Goal: Information Seeking & Learning: Check status

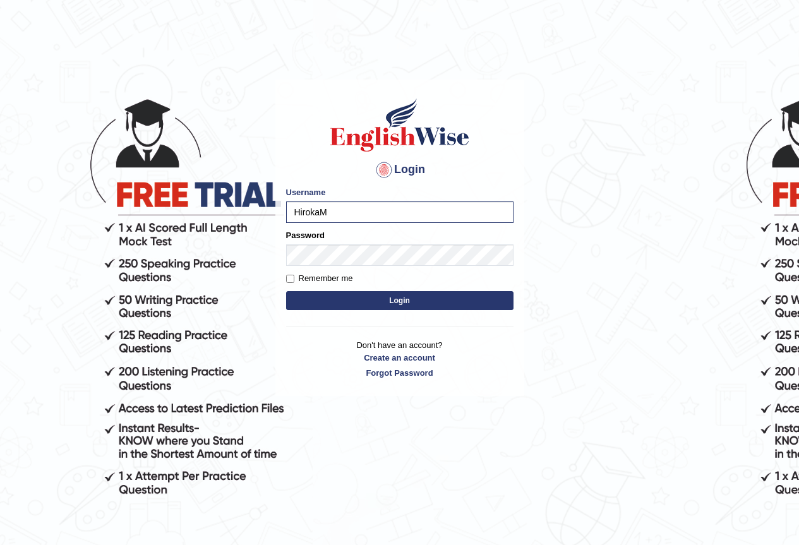
click at [300, 213] on input "HirokaM" at bounding box center [399, 211] width 227 height 21
type input "hirokaM"
click at [325, 302] on button "Login" at bounding box center [399, 300] width 227 height 19
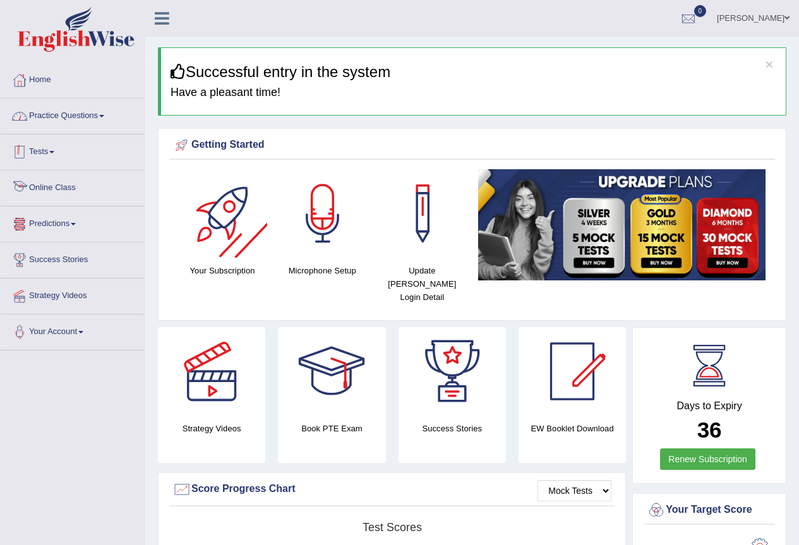
click at [69, 114] on link "Practice Questions" at bounding box center [73, 115] width 144 height 32
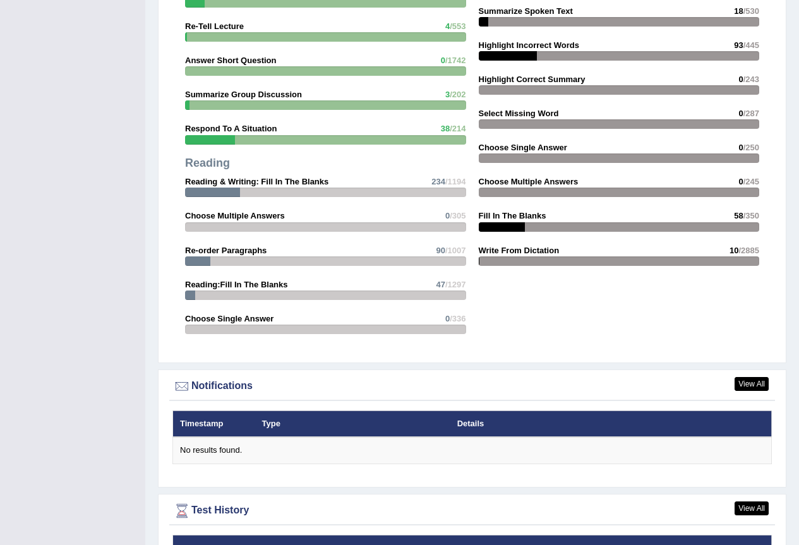
scroll to position [1622, 0]
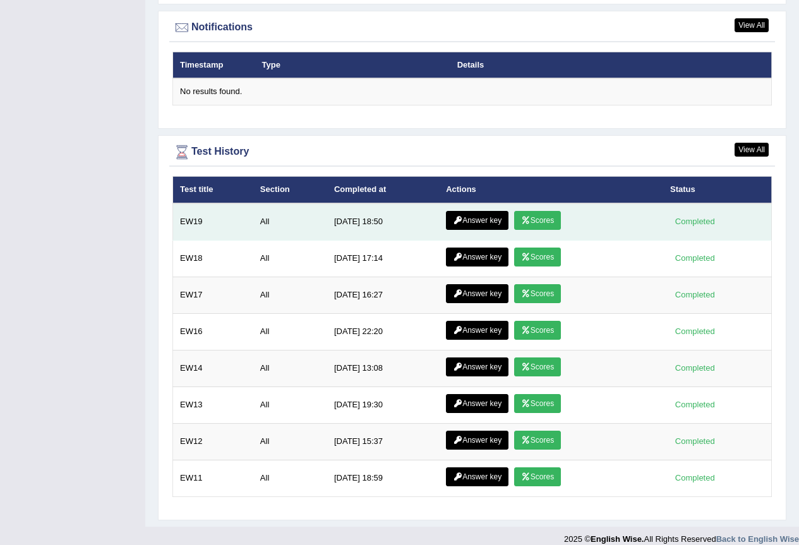
click at [537, 211] on link "Scores" at bounding box center [537, 220] width 47 height 19
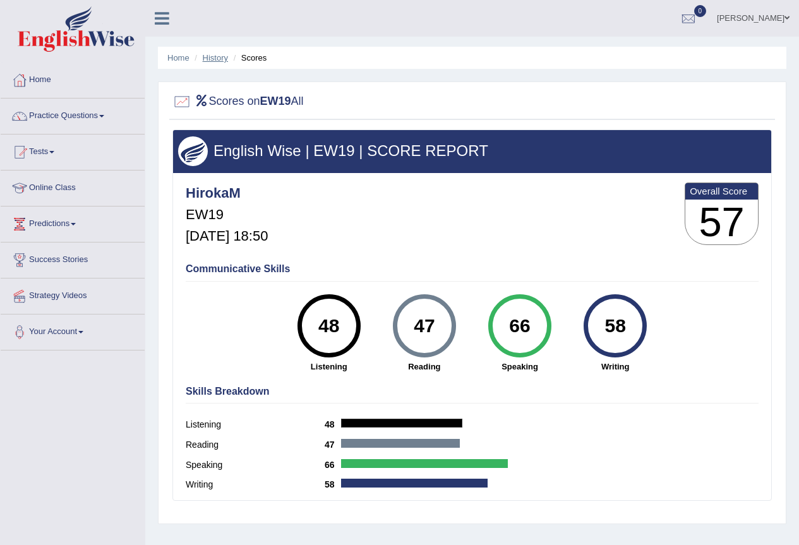
click at [220, 61] on link "History" at bounding box center [215, 57] width 25 height 9
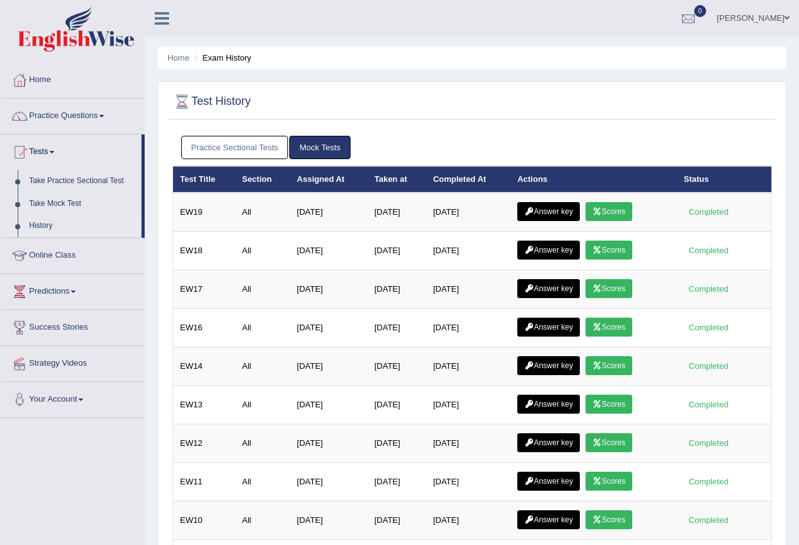
click at [623, 244] on link "Scores" at bounding box center [608, 250] width 47 height 19
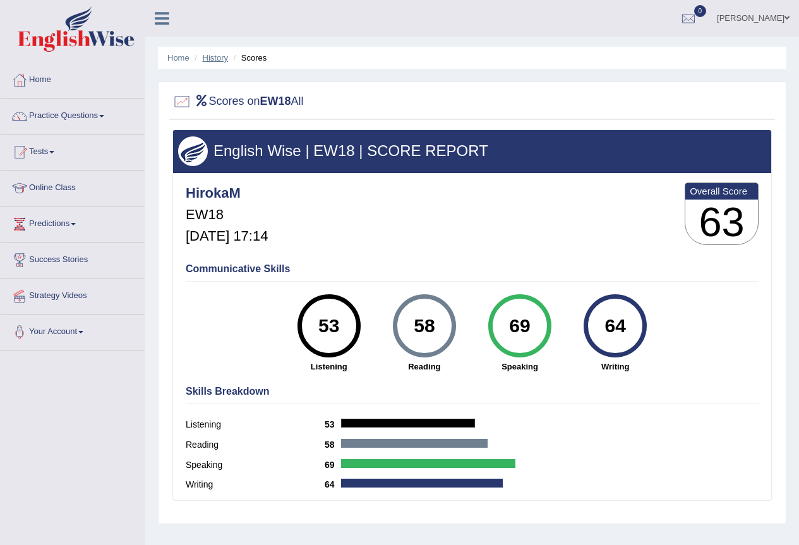
click at [210, 56] on link "History" at bounding box center [215, 57] width 25 height 9
click at [37, 83] on link "Home" at bounding box center [73, 79] width 144 height 32
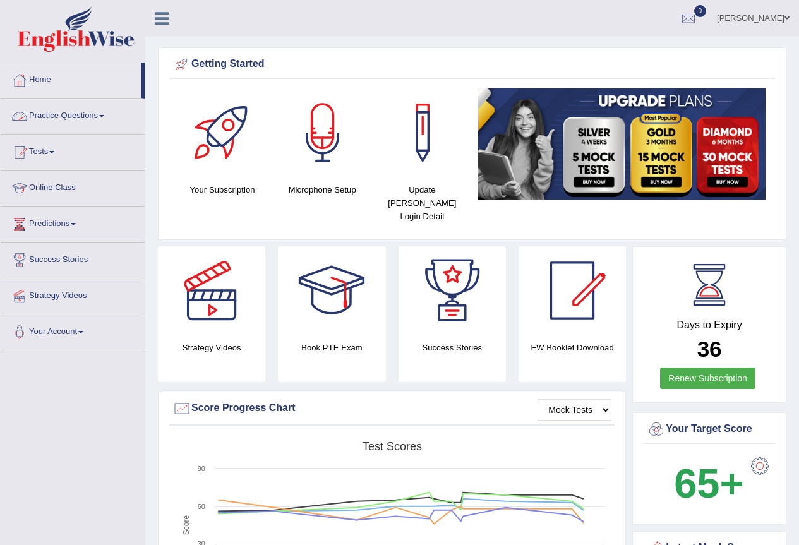
click at [86, 112] on link "Practice Questions" at bounding box center [73, 115] width 144 height 32
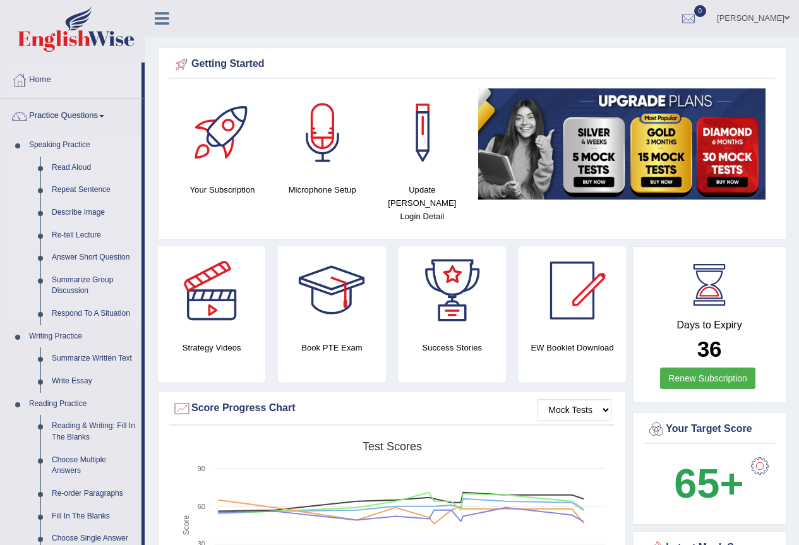
scroll to position [189, 0]
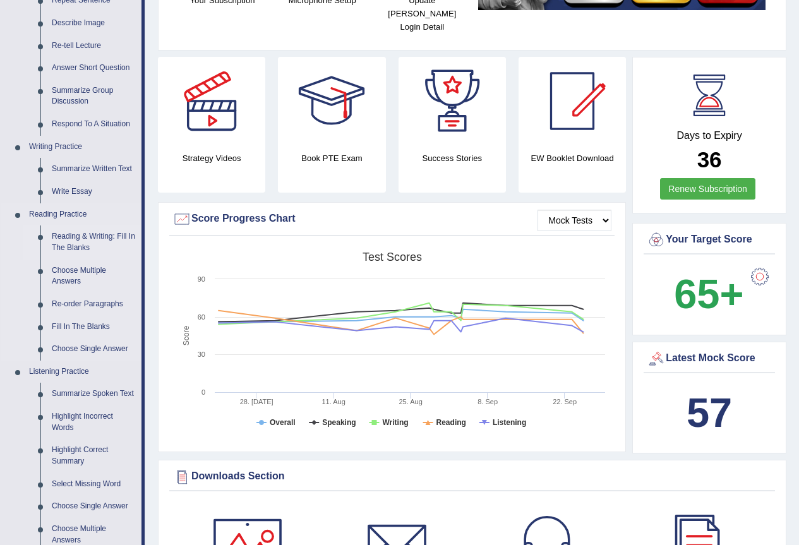
click at [75, 242] on link "Reading & Writing: Fill In The Blanks" at bounding box center [93, 241] width 95 height 33
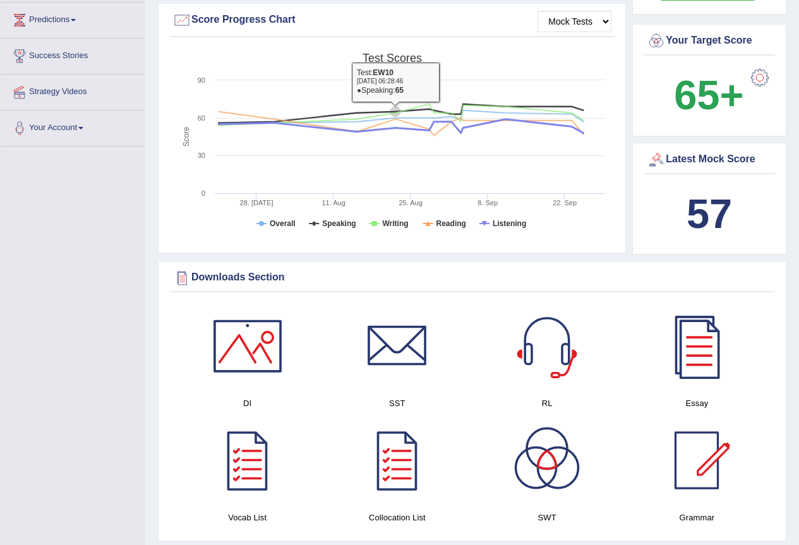
scroll to position [859, 0]
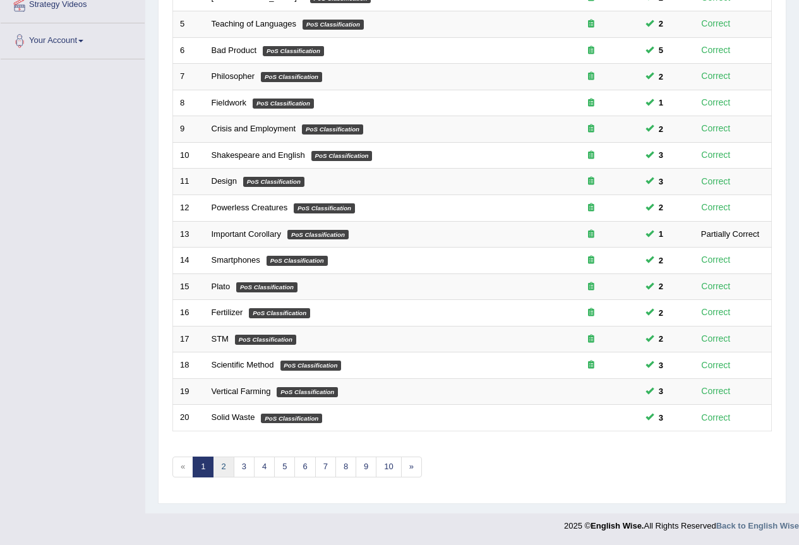
click at [220, 469] on link "2" at bounding box center [223, 467] width 21 height 21
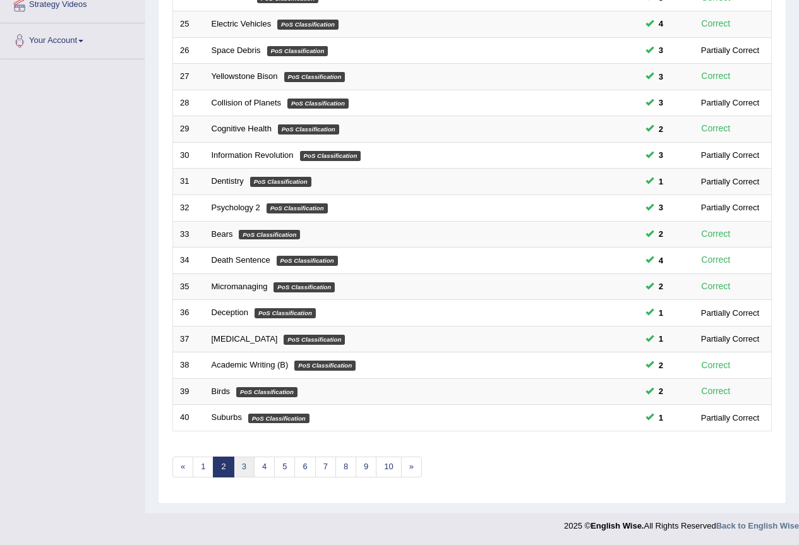
click at [242, 464] on link "3" at bounding box center [244, 467] width 21 height 21
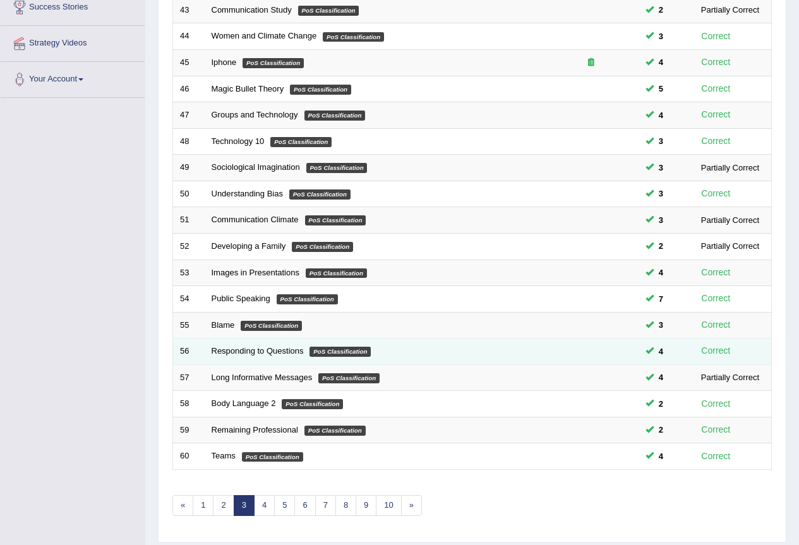
scroll to position [291, 0]
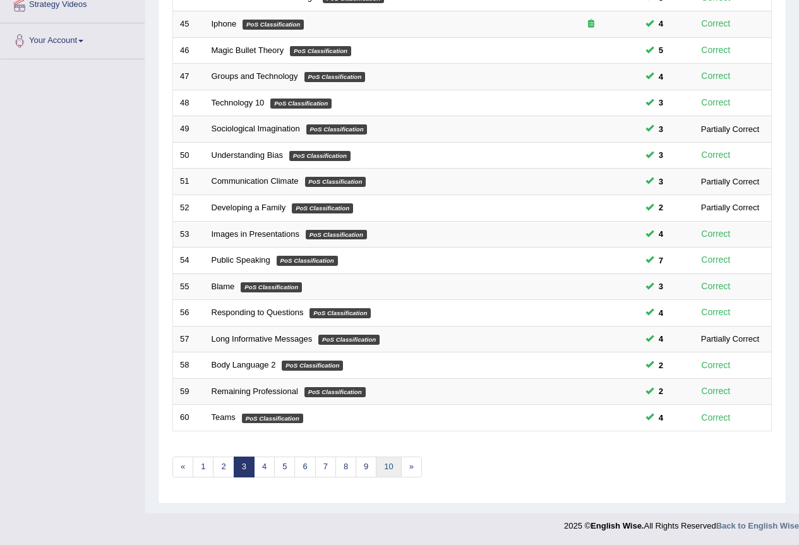
click at [391, 472] on link "10" at bounding box center [388, 467] width 25 height 21
click at [391, 465] on link "10" at bounding box center [388, 467] width 25 height 21
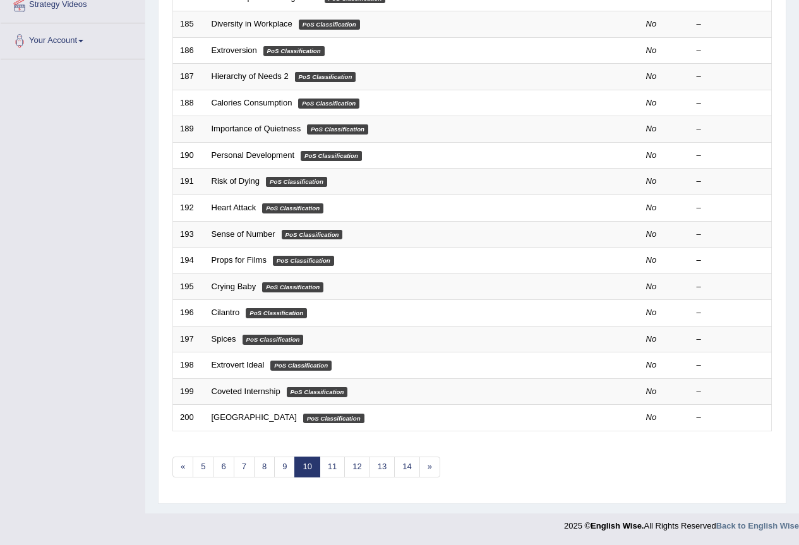
scroll to position [102, 0]
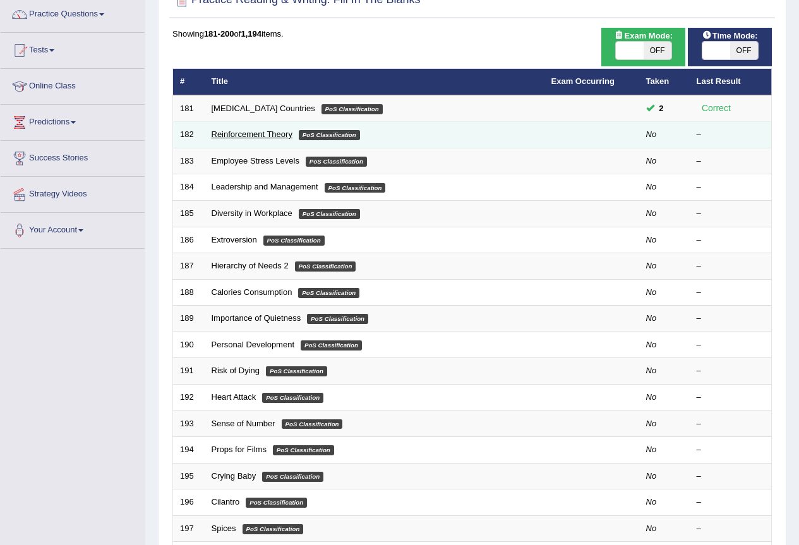
click at [259, 136] on link "Reinforcement Theory" at bounding box center [252, 133] width 81 height 9
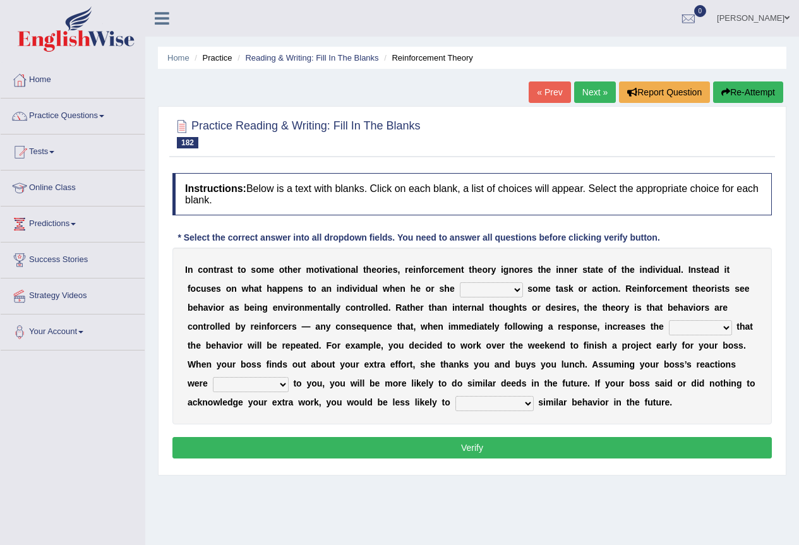
click at [477, 290] on select "reforms conforms confirms performs" at bounding box center [491, 289] width 63 height 15
select select "performs"
click at [460, 282] on select "reforms conforms confirms performs" at bounding box center [491, 289] width 63 height 15
click at [698, 333] on select "tendency potency probability capability" at bounding box center [700, 327] width 63 height 15
select select "tendency"
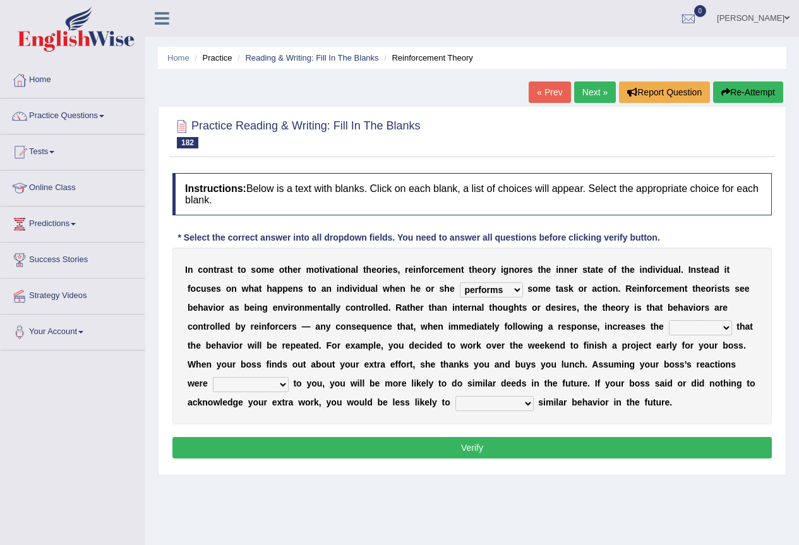
click at [669, 320] on select "tendency potency probability capability" at bounding box center [700, 327] width 63 height 15
click at [241, 392] on select "comparable favorable reliable incomparable" at bounding box center [251, 384] width 76 height 15
select select "comparable"
click at [213, 377] on select "comparable favorable reliable incomparable" at bounding box center [251, 384] width 76 height 15
click at [494, 407] on select "galvanize legislate commemorate demonstrate" at bounding box center [494, 403] width 78 height 15
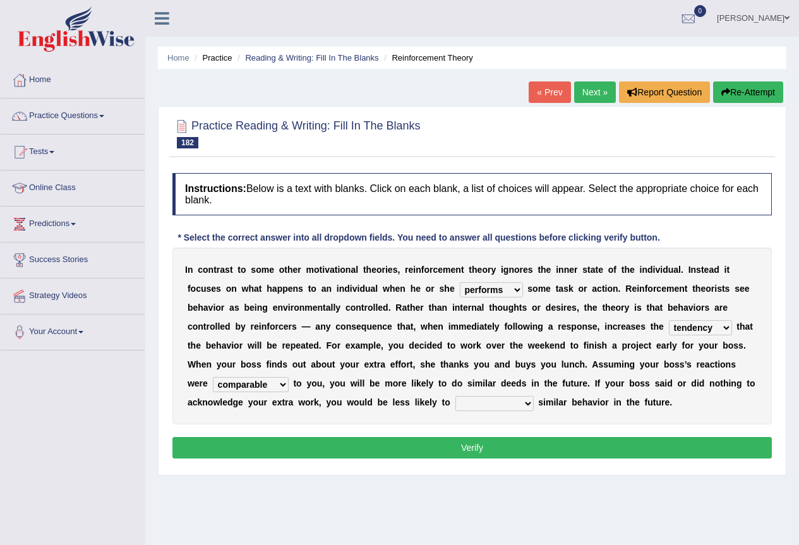
select select "demonstrate"
click at [455, 396] on select "galvanize legislate commemorate demonstrate" at bounding box center [494, 403] width 78 height 15
click at [508, 405] on select "galvanize legislate commemorate demonstrate" at bounding box center [494, 403] width 78 height 15
click at [431, 428] on div "Instructions: Below is a text with blanks. Click on each blank, a list of choic…" at bounding box center [472, 318] width 606 height 302
click at [437, 444] on button "Verify" at bounding box center [471, 447] width 599 height 21
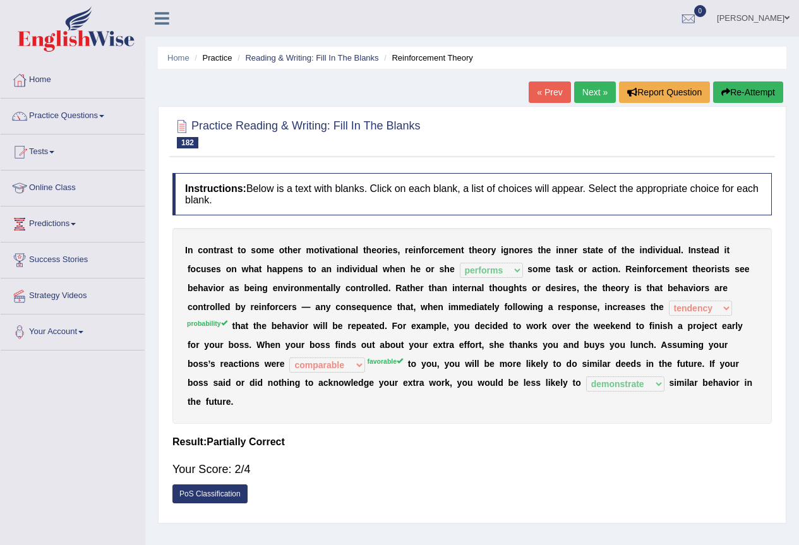
click at [726, 87] on button "Re-Attempt" at bounding box center [748, 91] width 70 height 21
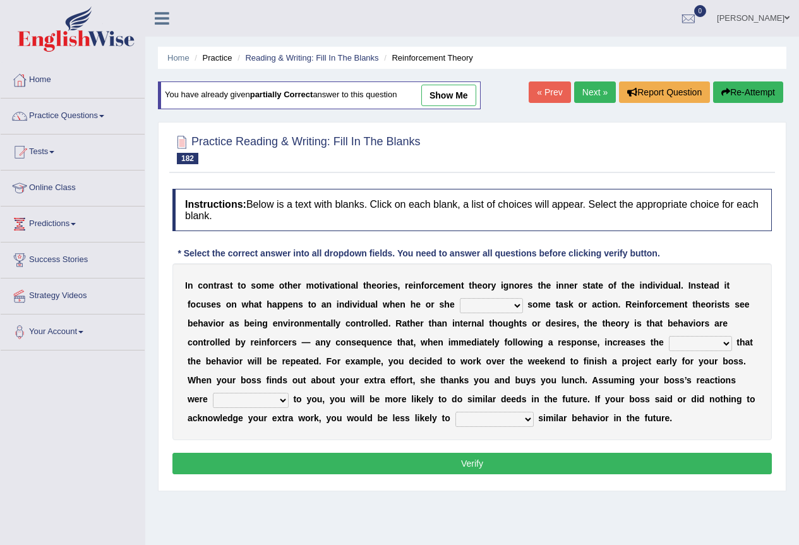
select select "performs"
click at [460, 298] on select "reforms conforms confirms performs" at bounding box center [491, 305] width 63 height 15
click at [695, 343] on select "tendency potency probability capability" at bounding box center [700, 343] width 63 height 15
select select "probability"
click at [669, 336] on select "tendency potency probability capability" at bounding box center [700, 343] width 63 height 15
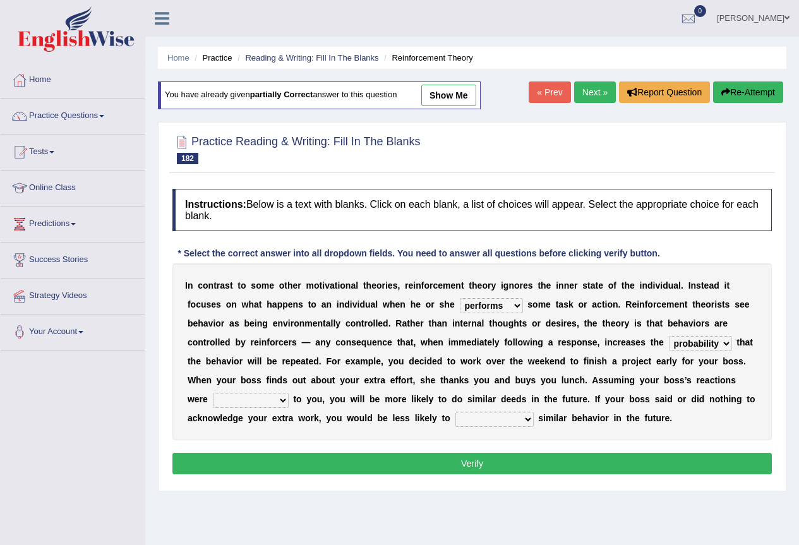
click at [260, 397] on select "comparable favorable reliable incomparable" at bounding box center [251, 400] width 76 height 15
select select "favorable"
click at [213, 393] on select "comparable favorable reliable incomparable" at bounding box center [251, 400] width 76 height 15
click at [474, 419] on select "galvanize legislate commemorate demonstrate" at bounding box center [494, 419] width 78 height 15
select select "demonstrate"
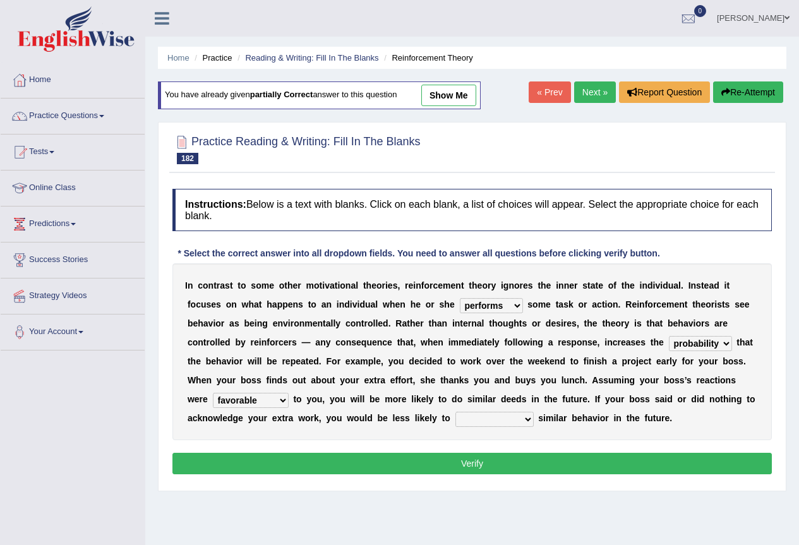
click at [455, 412] on select "galvanize legislate commemorate demonstrate" at bounding box center [494, 419] width 78 height 15
click at [463, 467] on button "Verify" at bounding box center [471, 463] width 599 height 21
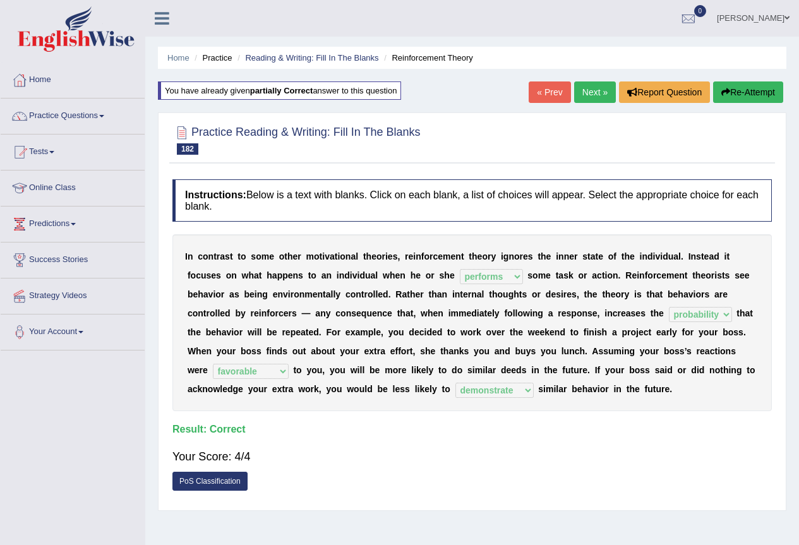
click at [582, 100] on link "Next »" at bounding box center [595, 91] width 42 height 21
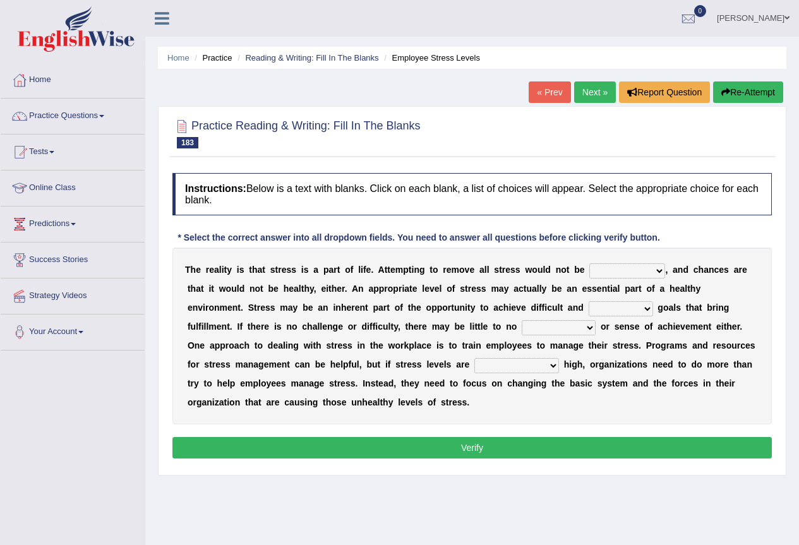
click at [642, 270] on select "characteristic realistic scholastic futuristic" at bounding box center [627, 270] width 76 height 15
select select "realistic"
click at [589, 263] on select "characteristic realistic scholastic futuristic" at bounding box center [627, 270] width 76 height 15
click at [663, 272] on select "characteristic realistic scholastic futuristic" at bounding box center [627, 270] width 76 height 15
click at [710, 282] on div "T h e r e a l i t y i s t h a t s t r e s s i s a p a r t o f l i f e . A t t e…" at bounding box center [471, 336] width 599 height 177
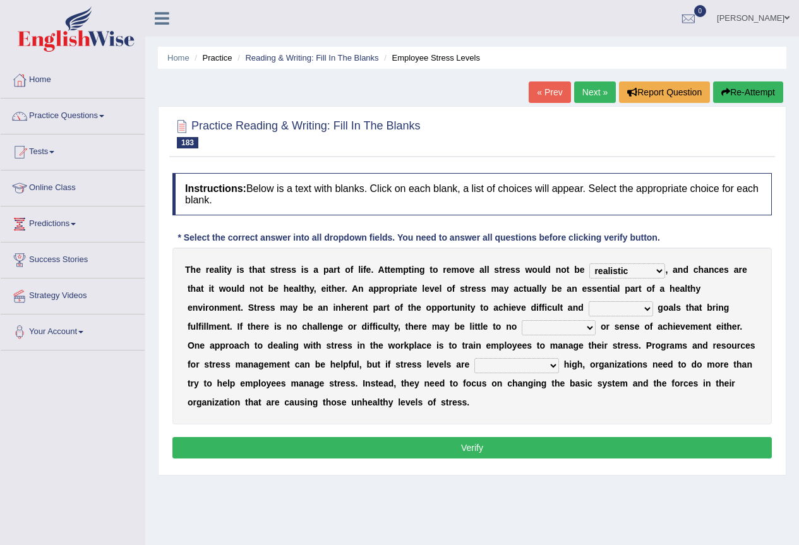
click at [609, 308] on select "worthwhile otherwhile redundant complied" at bounding box center [621, 308] width 64 height 15
select select "redundant"
click at [589, 301] on select "worthwhile otherwhile redundant complied" at bounding box center [621, 308] width 64 height 15
click at [559, 328] on select "introspection satisfaction confection recollection" at bounding box center [559, 327] width 74 height 15
select select "satisfaction"
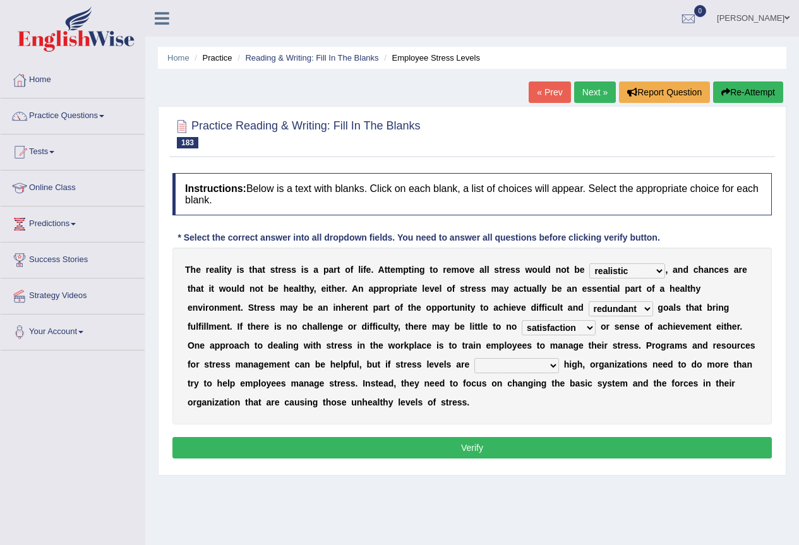
click at [522, 320] on select "introspection satisfaction confection recollection" at bounding box center [559, 327] width 74 height 15
click at [488, 365] on select "unreasonably psychologically necessarily intermediately" at bounding box center [516, 365] width 85 height 15
select select "intermediately"
click at [474, 358] on select "unreasonably psychologically necessarily intermediately" at bounding box center [516, 365] width 85 height 15
click at [426, 446] on button "Verify" at bounding box center [471, 447] width 599 height 21
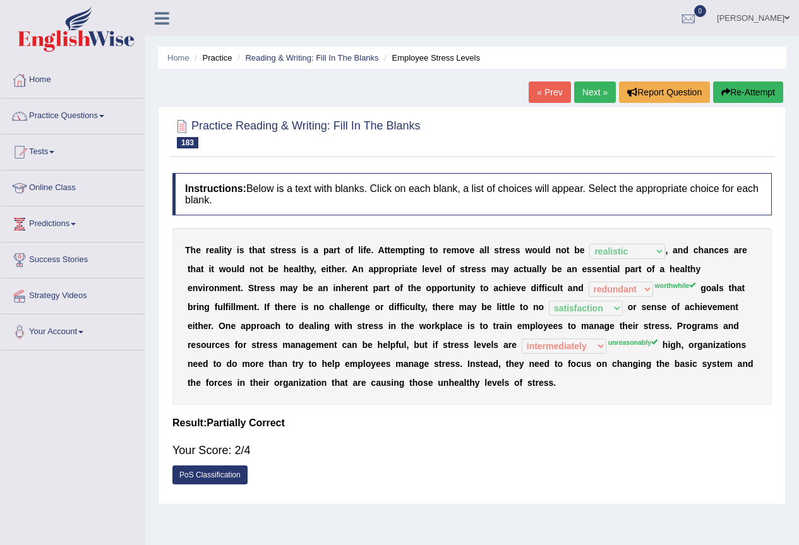
click at [735, 93] on button "Re-Attempt" at bounding box center [748, 91] width 70 height 21
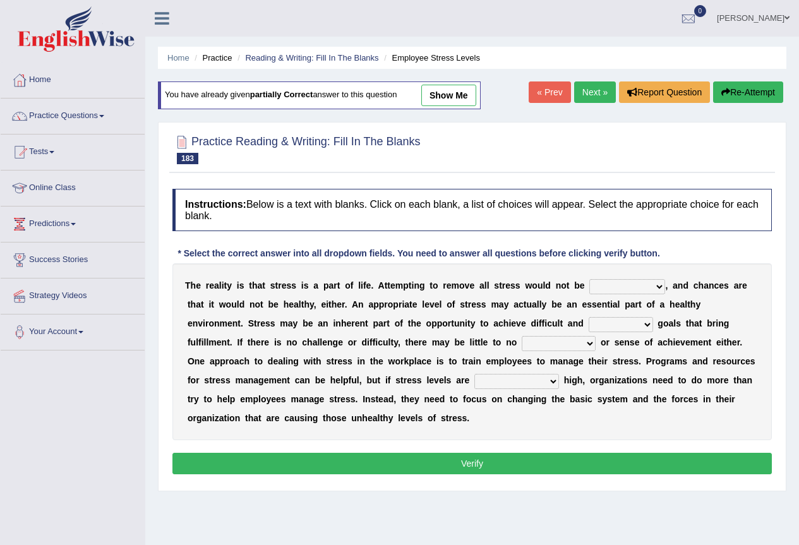
click at [623, 290] on select "characteristic realistic scholastic futuristic" at bounding box center [627, 286] width 76 height 15
select select "realistic"
click at [589, 279] on select "characteristic realistic scholastic futuristic" at bounding box center [627, 286] width 76 height 15
click at [634, 325] on select "worthwhile otherwhile redundant complied" at bounding box center [621, 324] width 64 height 15
select select "worthwhile"
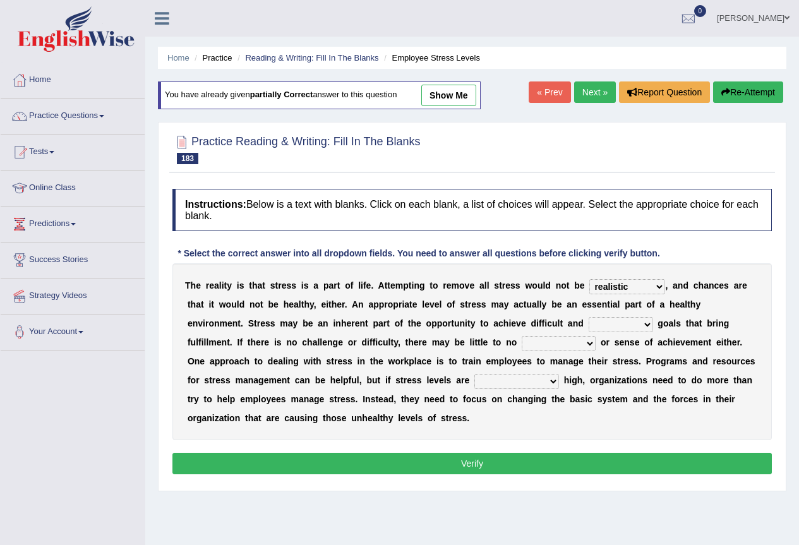
click at [589, 317] on select "worthwhile otherwhile redundant complied" at bounding box center [621, 324] width 64 height 15
click at [578, 343] on select "introspection satisfaction confection recollection" at bounding box center [559, 343] width 74 height 15
select select "satisfaction"
click at [522, 336] on select "introspection satisfaction confection recollection" at bounding box center [559, 343] width 74 height 15
click at [543, 378] on select "unreasonably psychologically necessarily intermediately" at bounding box center [516, 381] width 85 height 15
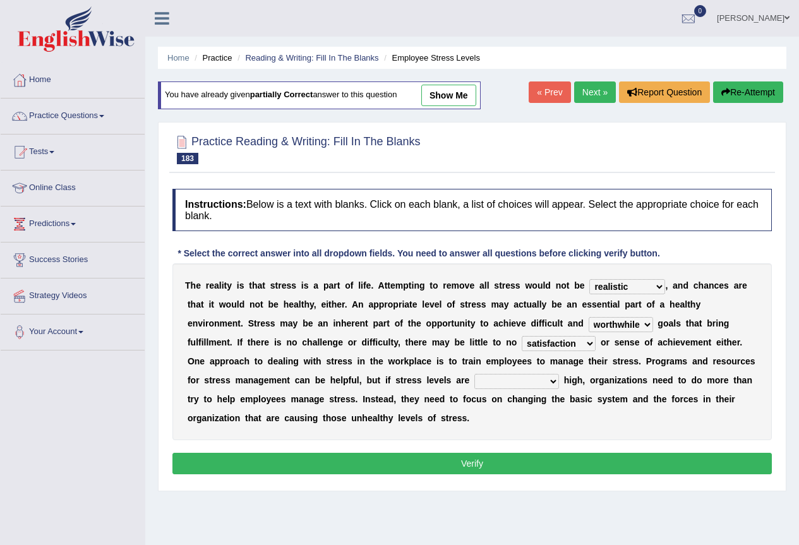
select select "unreasonably"
click at [474, 374] on select "unreasonably psychologically necessarily intermediately" at bounding box center [516, 381] width 85 height 15
click at [482, 463] on button "Verify" at bounding box center [471, 463] width 599 height 21
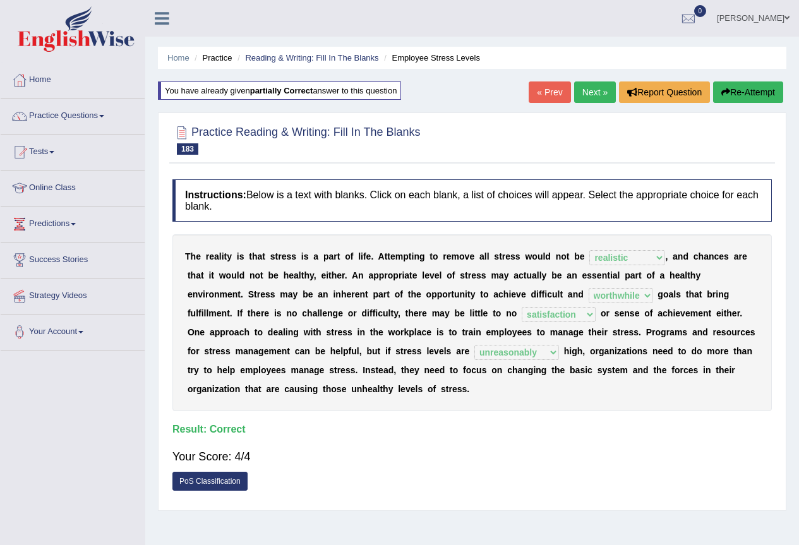
click at [739, 86] on button "Re-Attempt" at bounding box center [748, 91] width 70 height 21
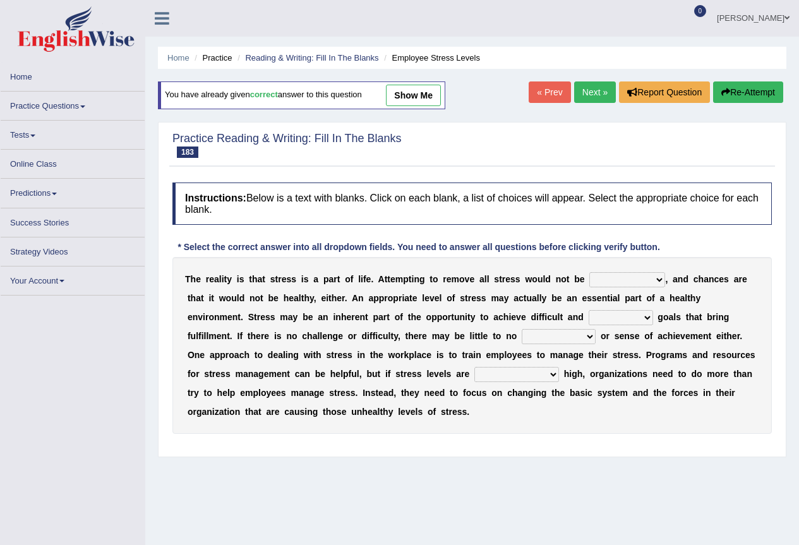
click at [604, 277] on select "characteristic realistic scholastic futuristic" at bounding box center [627, 279] width 76 height 15
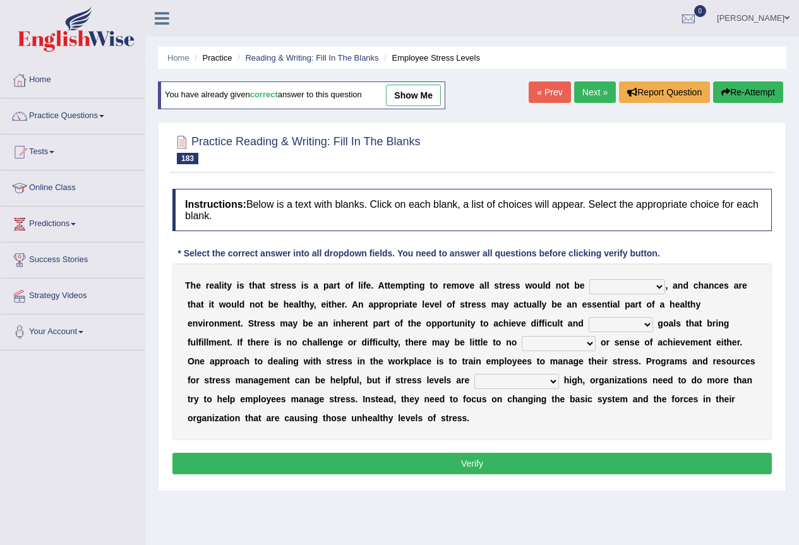
select select "realistic"
click at [589, 279] on select "characteristic realistic scholastic futuristic" at bounding box center [627, 286] width 76 height 15
click at [623, 326] on select "worthwhile otherwhile redundant complied" at bounding box center [621, 324] width 64 height 15
click at [589, 317] on select "worthwhile otherwhile redundant complied" at bounding box center [621, 324] width 64 height 15
click at [636, 325] on select "worthwhile otherwhile redundant complied" at bounding box center [621, 324] width 64 height 15
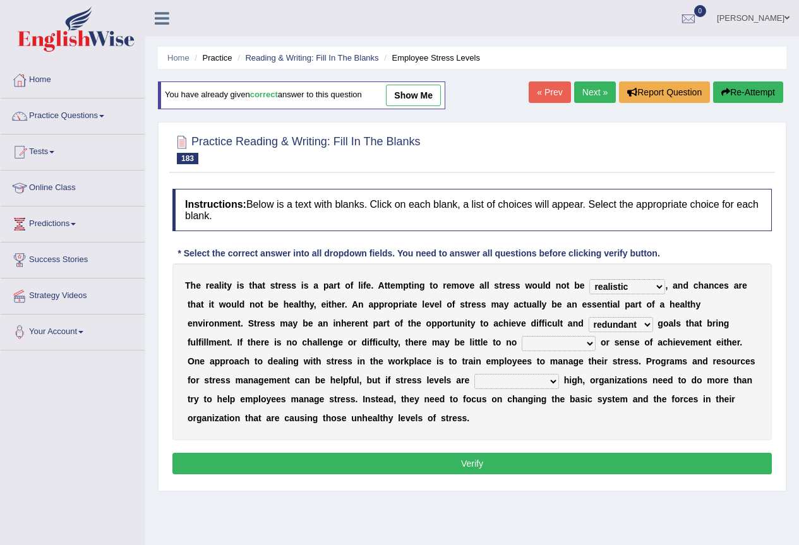
click at [589, 317] on select "worthwhile otherwhile redundant complied" at bounding box center [621, 324] width 64 height 15
click at [630, 328] on select "worthwhile otherwhile redundant complied" at bounding box center [621, 324] width 64 height 15
select select "otherwhile"
click at [589, 317] on select "worthwhile otherwhile redundant complied" at bounding box center [621, 324] width 64 height 15
click at [571, 338] on select "introspection satisfaction confection recollection" at bounding box center [559, 343] width 74 height 15
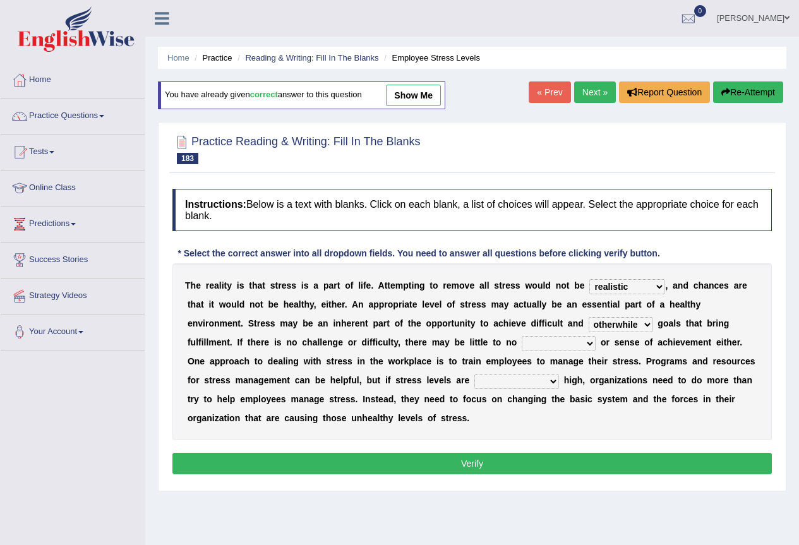
select select "satisfaction"
click at [522, 336] on select "introspection satisfaction confection recollection" at bounding box center [559, 343] width 74 height 15
click at [507, 384] on select "unreasonably psychologically necessarily intermediately" at bounding box center [516, 381] width 85 height 15
select select "unreasonably"
click at [474, 374] on select "unreasonably psychologically necessarily intermediately" at bounding box center [516, 381] width 85 height 15
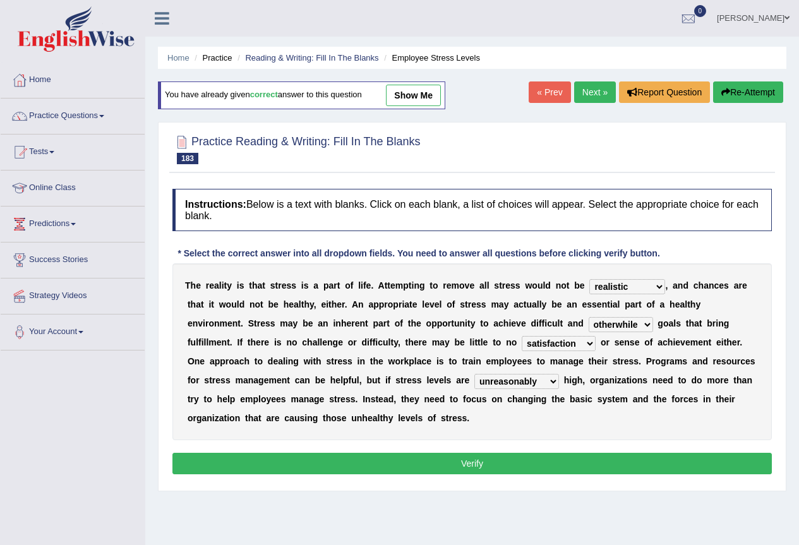
click at [460, 464] on button "Verify" at bounding box center [471, 463] width 599 height 21
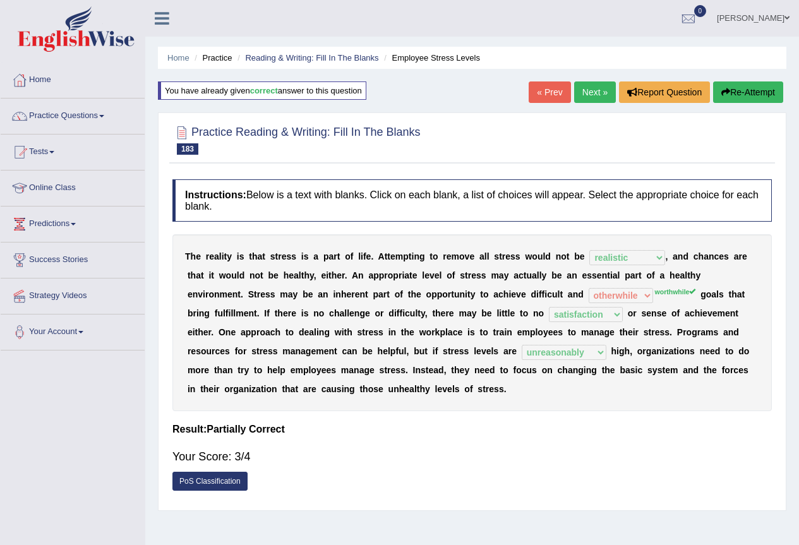
click at [677, 290] on sup "worthwhile" at bounding box center [675, 292] width 41 height 8
click at [677, 293] on sup "worthwhile" at bounding box center [675, 292] width 41 height 8
click at [224, 480] on link "PoS Classification" at bounding box center [209, 481] width 75 height 19
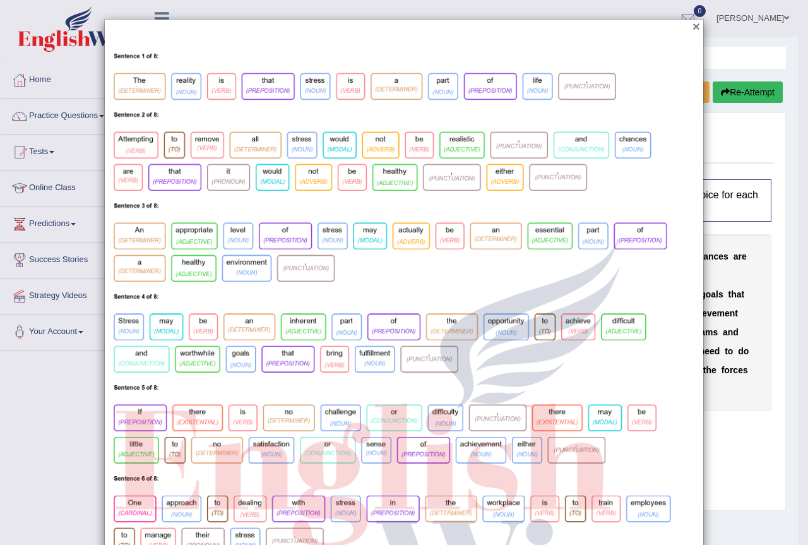
click at [694, 25] on button "×" at bounding box center [697, 26] width 8 height 13
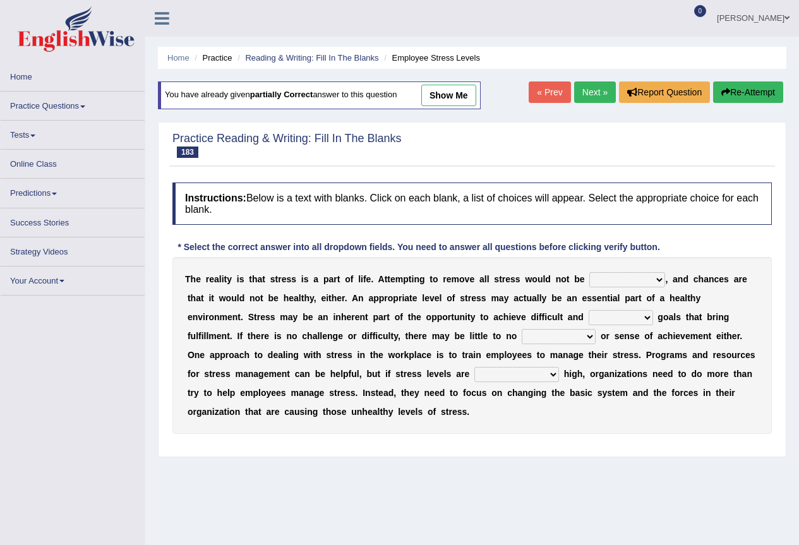
drag, startPoint x: 0, startPoint y: 0, endPoint x: 637, endPoint y: 274, distance: 693.6
click at [637, 274] on select "characteristic realistic scholastic futuristic" at bounding box center [627, 279] width 76 height 15
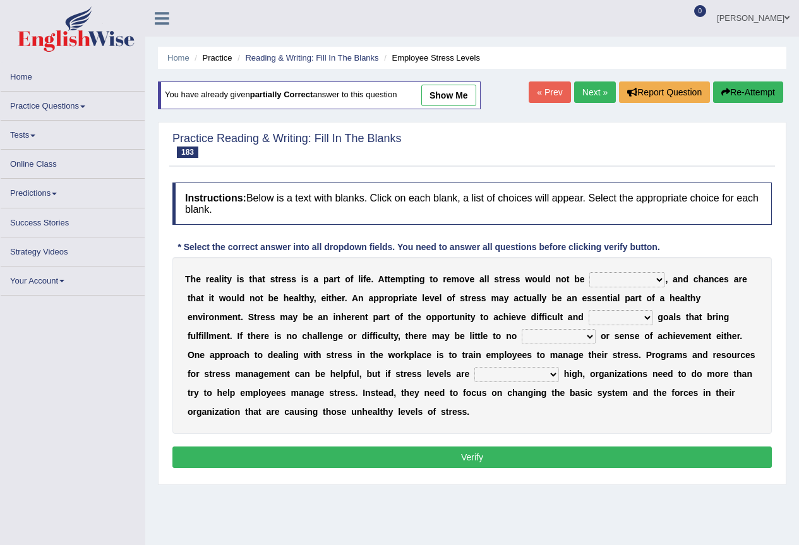
select select "realistic"
click at [589, 278] on select "characteristic realistic scholastic futuristic" at bounding box center [627, 279] width 76 height 15
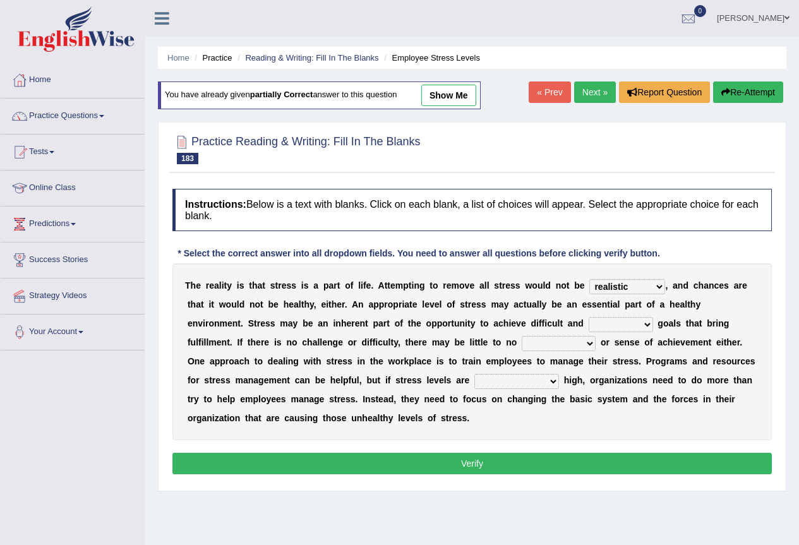
click at [627, 323] on select "worthwhile otherwhile redundant complied" at bounding box center [621, 324] width 64 height 15
select select "worthwhile"
click at [589, 317] on select "worthwhile otherwhile redundant complied" at bounding box center [621, 324] width 64 height 15
click at [572, 344] on select "introspection satisfaction confection recollection" at bounding box center [559, 343] width 74 height 15
select select "satisfaction"
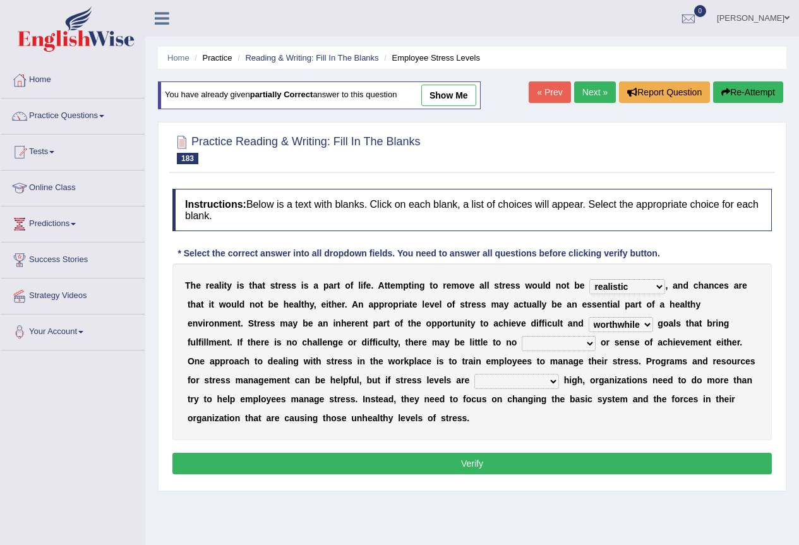
click at [522, 336] on select "introspection satisfaction confection recollection" at bounding box center [559, 343] width 74 height 15
click at [520, 376] on select "unreasonably psychologically necessarily intermediately" at bounding box center [516, 381] width 85 height 15
select select "unreasonably"
click at [474, 374] on select "unreasonably psychologically necessarily intermediately" at bounding box center [516, 381] width 85 height 15
click at [441, 457] on button "Verify" at bounding box center [471, 463] width 599 height 21
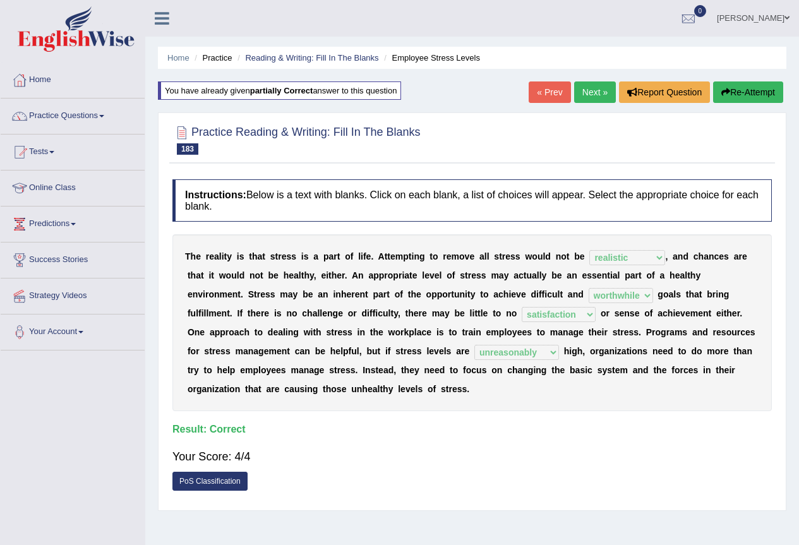
click at [601, 95] on link "Next »" at bounding box center [595, 91] width 42 height 21
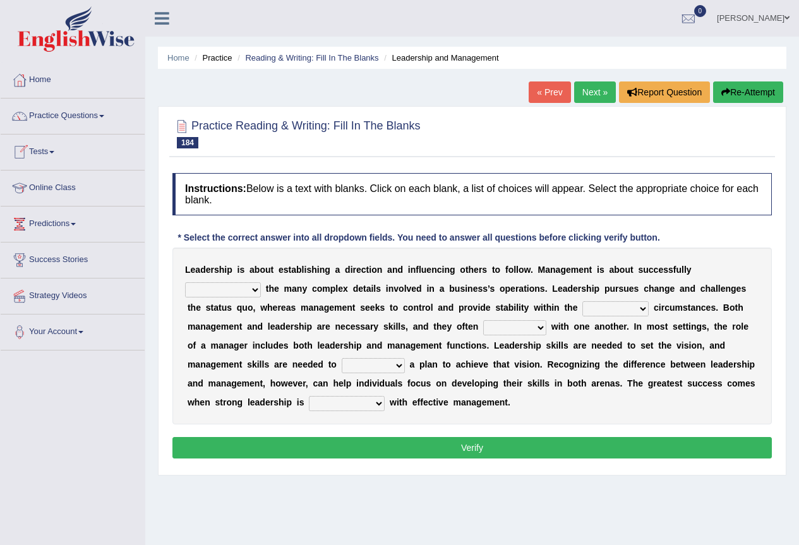
click at [250, 286] on select "Inspiring admiring depicting administering" at bounding box center [223, 289] width 76 height 15
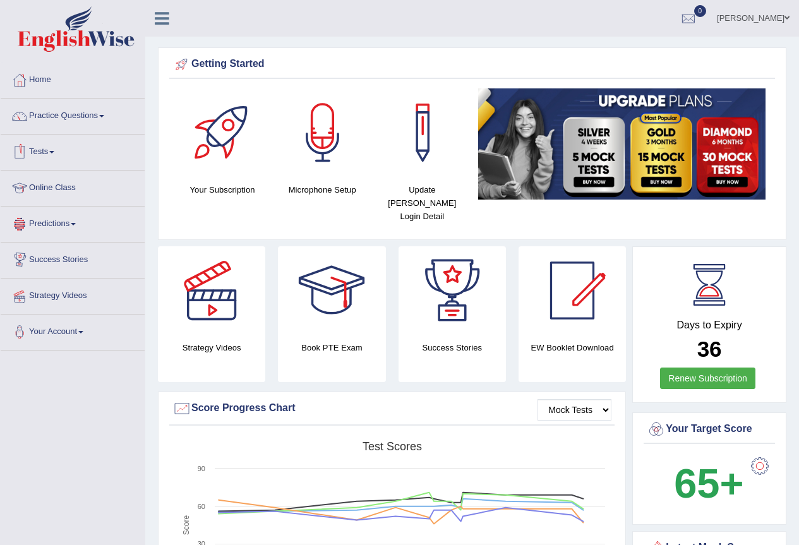
click at [58, 148] on link "Tests" at bounding box center [73, 151] width 144 height 32
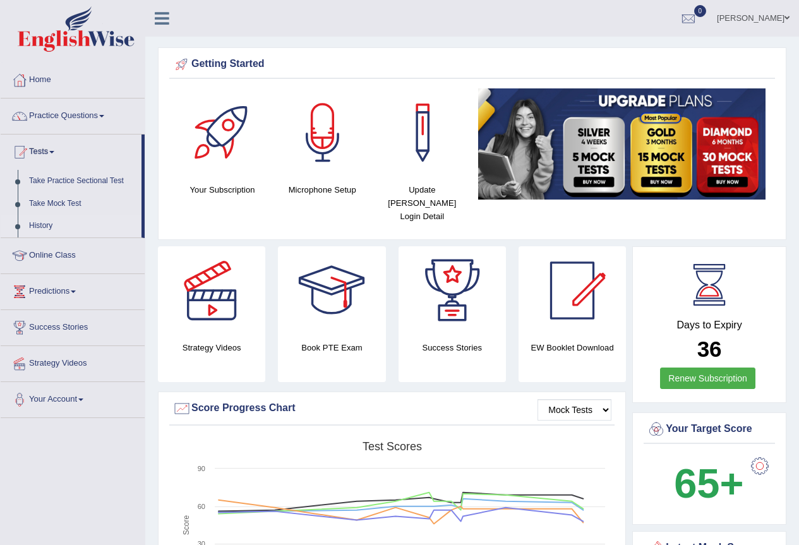
click at [48, 225] on link "History" at bounding box center [82, 226] width 118 height 23
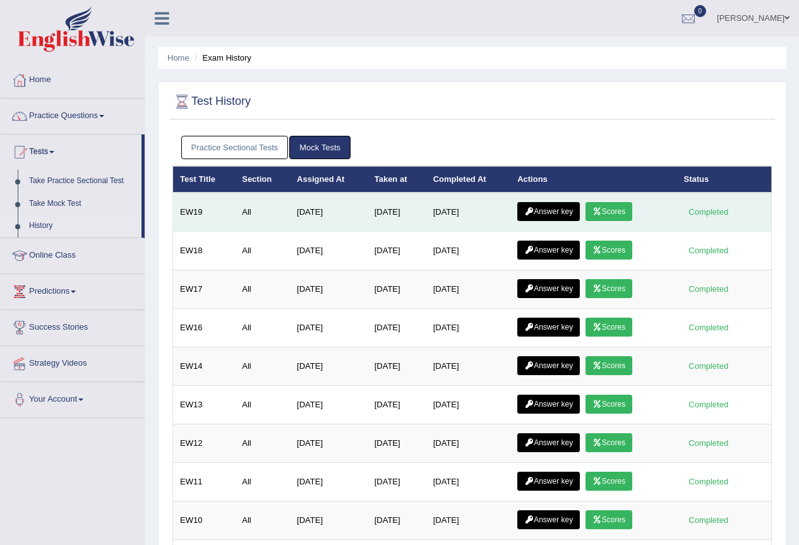
click at [618, 207] on link "Scores" at bounding box center [608, 211] width 47 height 19
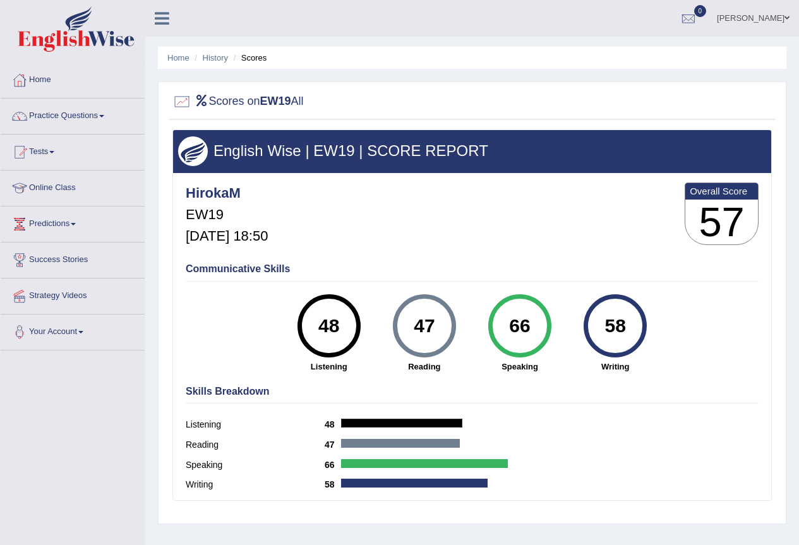
click at [757, 24] on link "Hiroka Matsuzaki" at bounding box center [753, 16] width 92 height 33
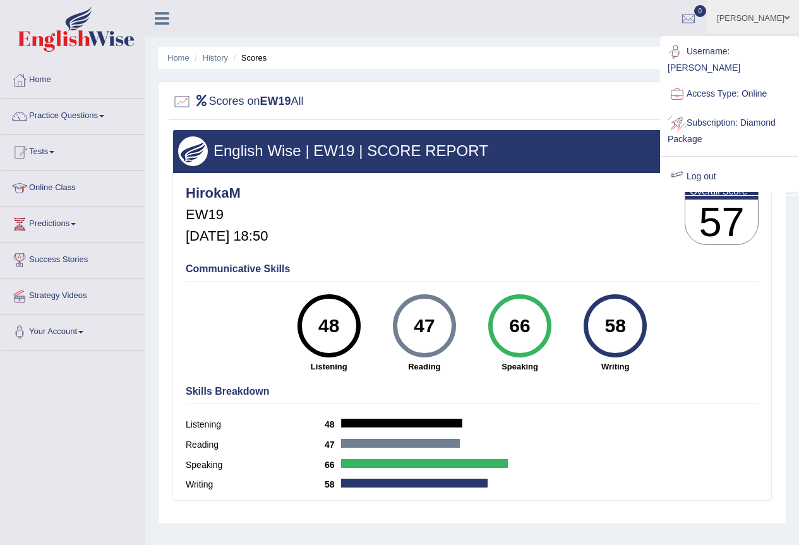
click at [712, 162] on link "Log out" at bounding box center [729, 176] width 136 height 29
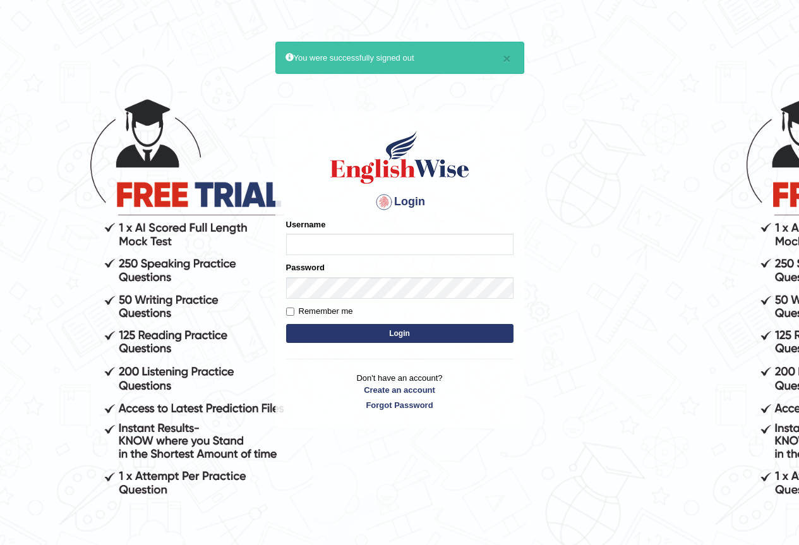
click at [325, 236] on input "Username" at bounding box center [399, 244] width 227 height 21
type input "alihasan"
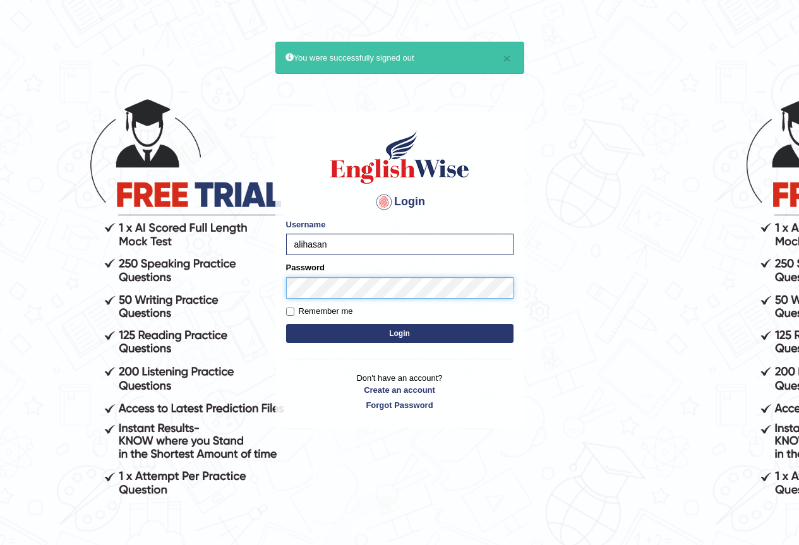
click at [286, 324] on button "Login" at bounding box center [399, 333] width 227 height 19
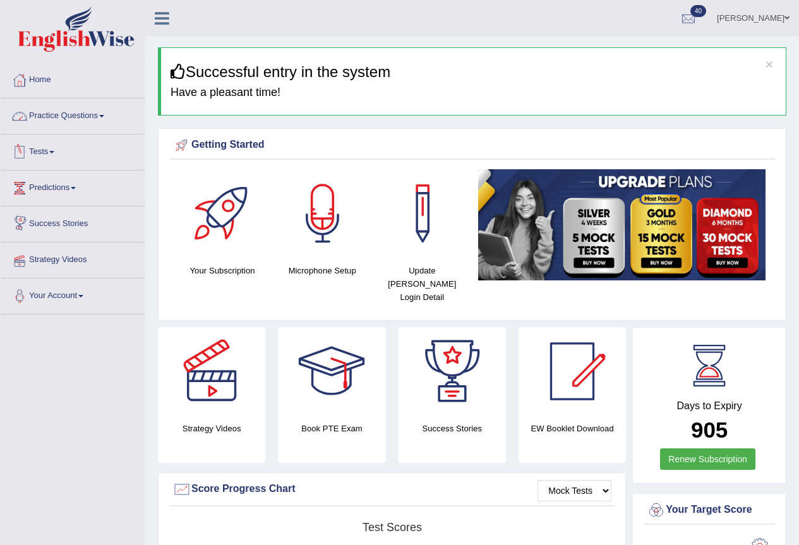
click at [51, 152] on link "Tests" at bounding box center [73, 151] width 144 height 32
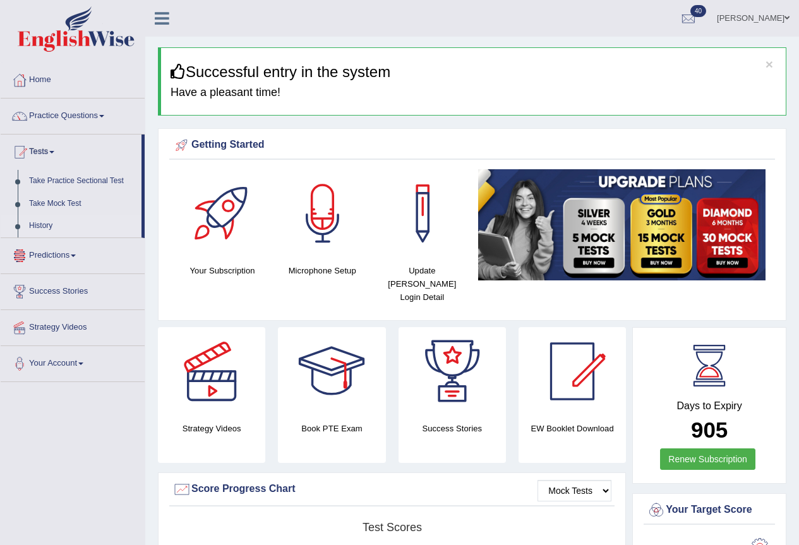
click at [36, 230] on link "History" at bounding box center [82, 226] width 118 height 23
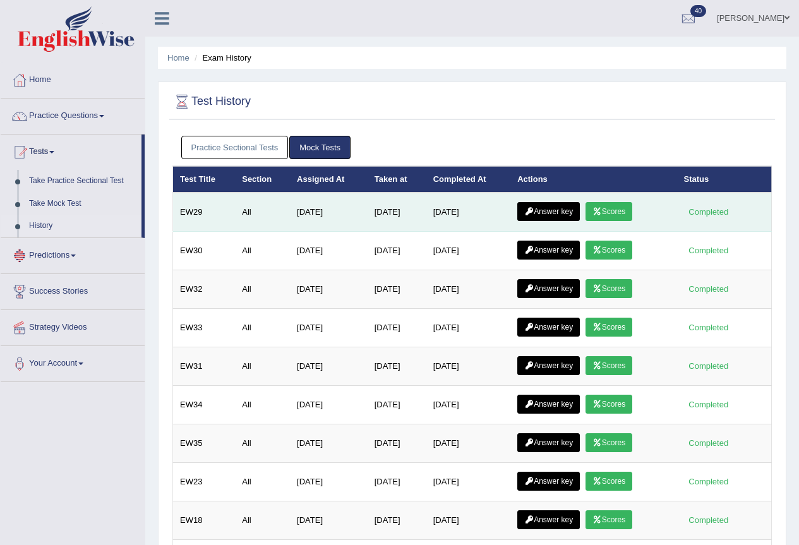
click at [615, 213] on link "Scores" at bounding box center [608, 211] width 47 height 19
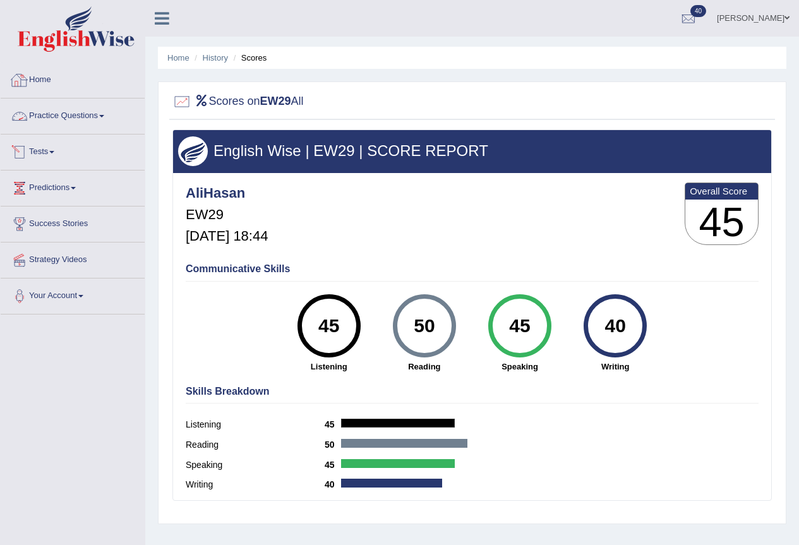
click at [50, 80] on link "Home" at bounding box center [73, 79] width 144 height 32
